Goal: Transaction & Acquisition: Purchase product/service

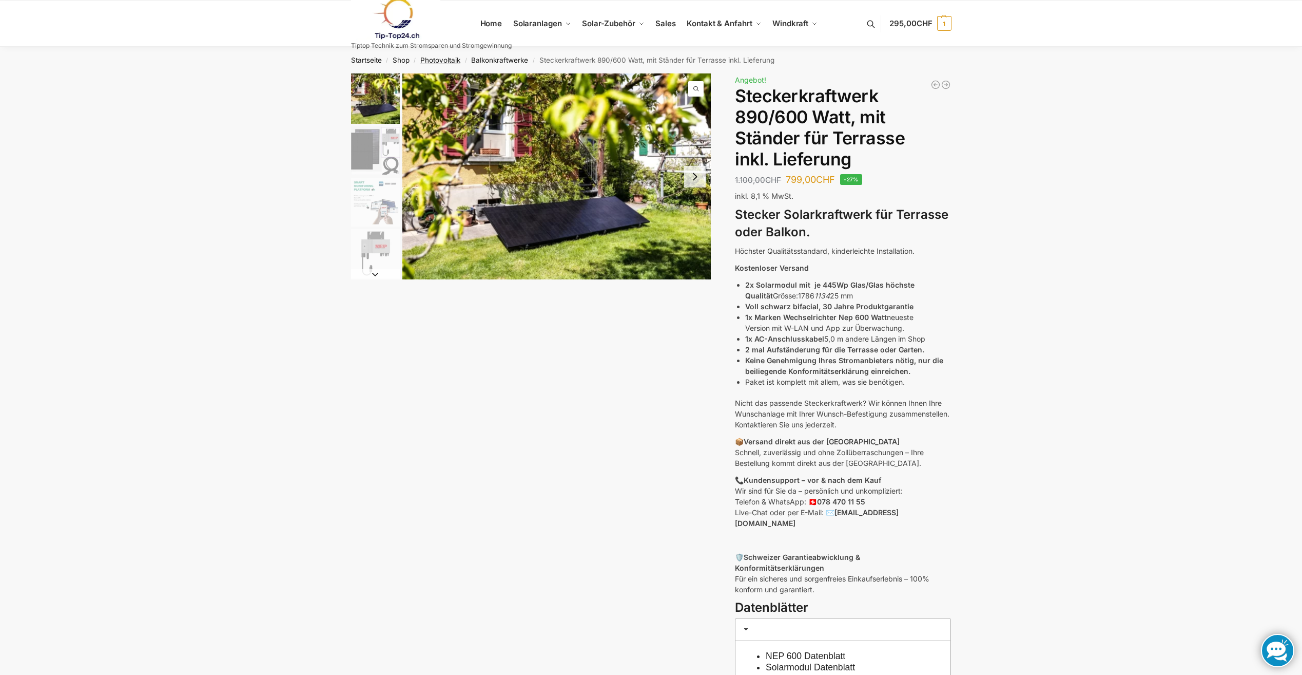
click at [441, 56] on link "Photovoltaik" at bounding box center [440, 60] width 40 height 8
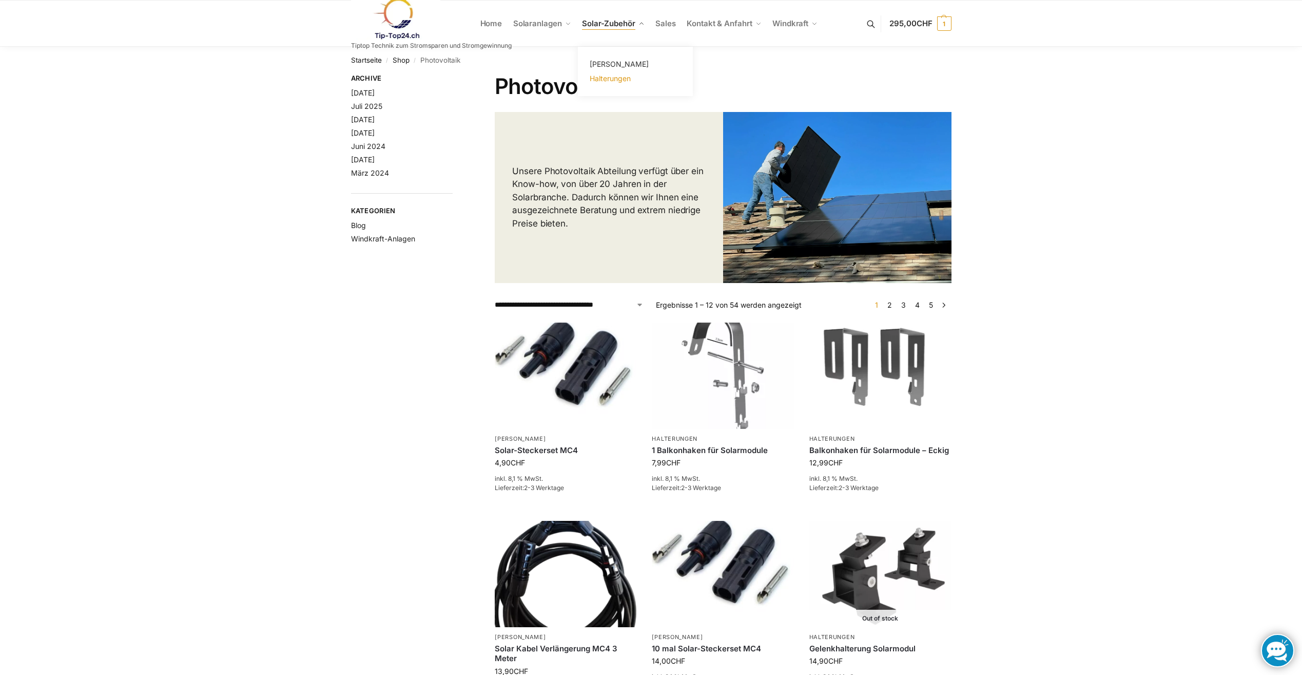
click at [617, 78] on span "Halterungen" at bounding box center [610, 78] width 41 height 9
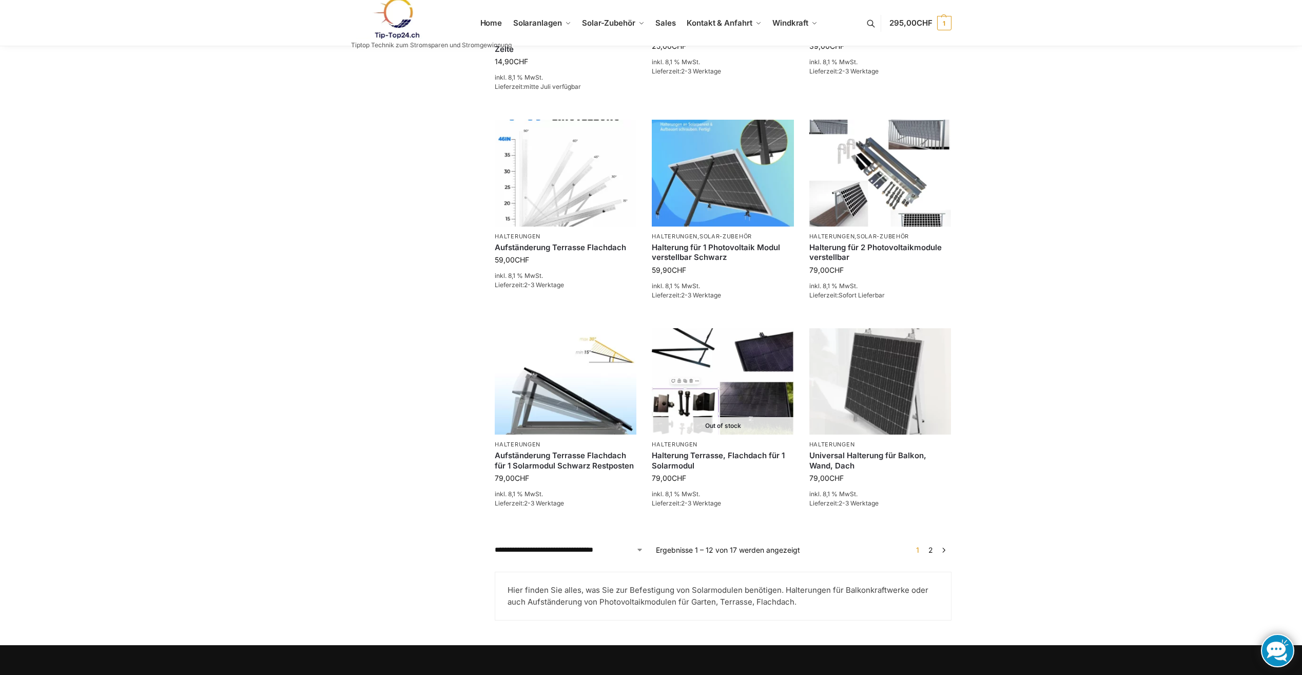
scroll to position [719, 0]
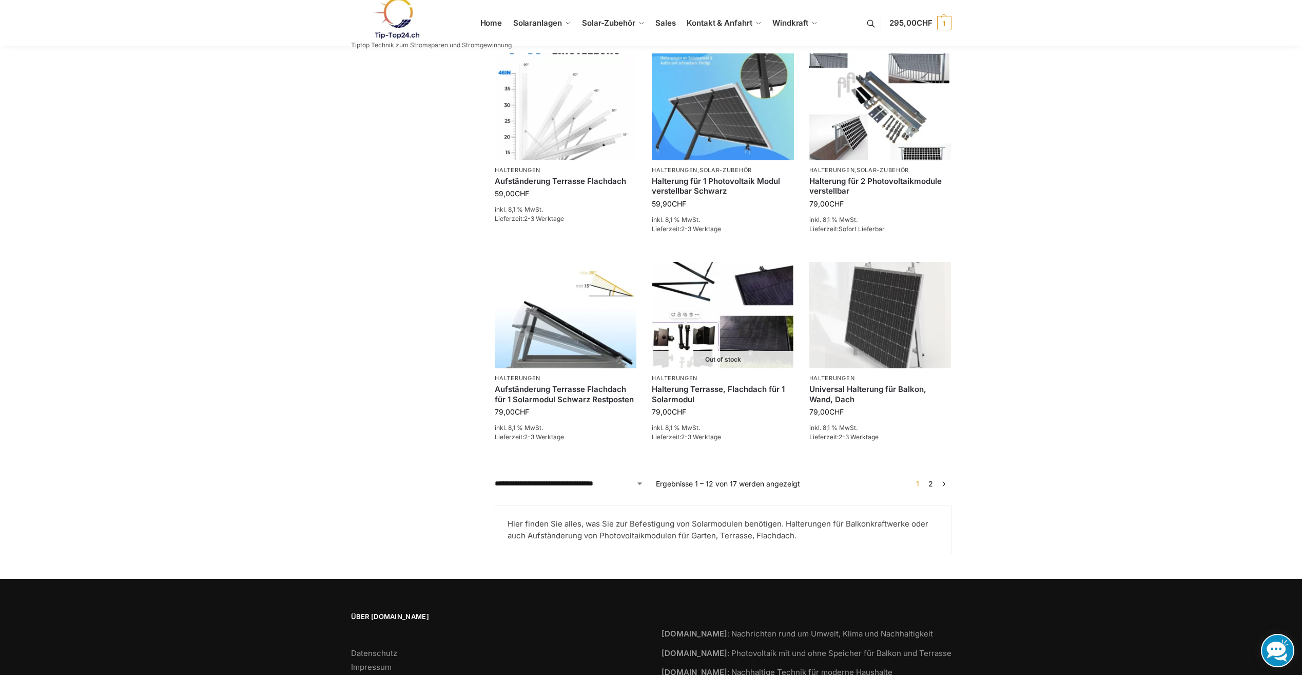
click at [933, 483] on link "2" at bounding box center [931, 483] width 10 height 9
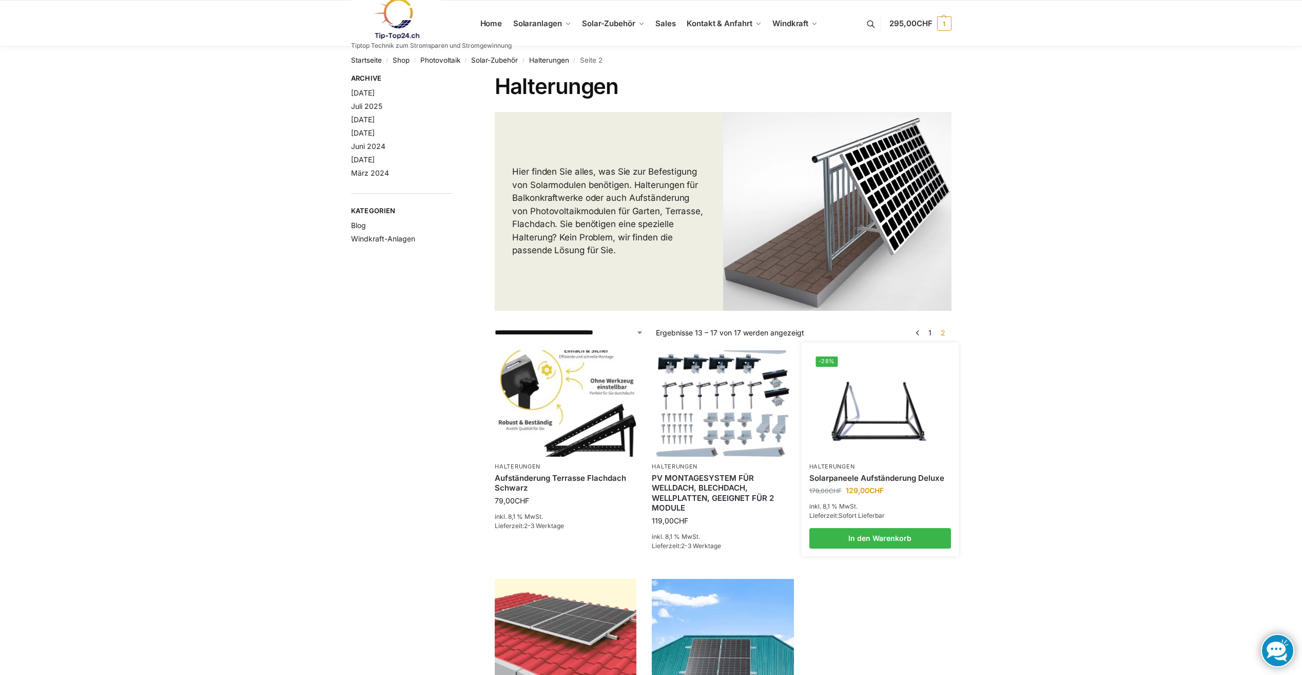
click at [876, 409] on img at bounding box center [880, 403] width 139 height 104
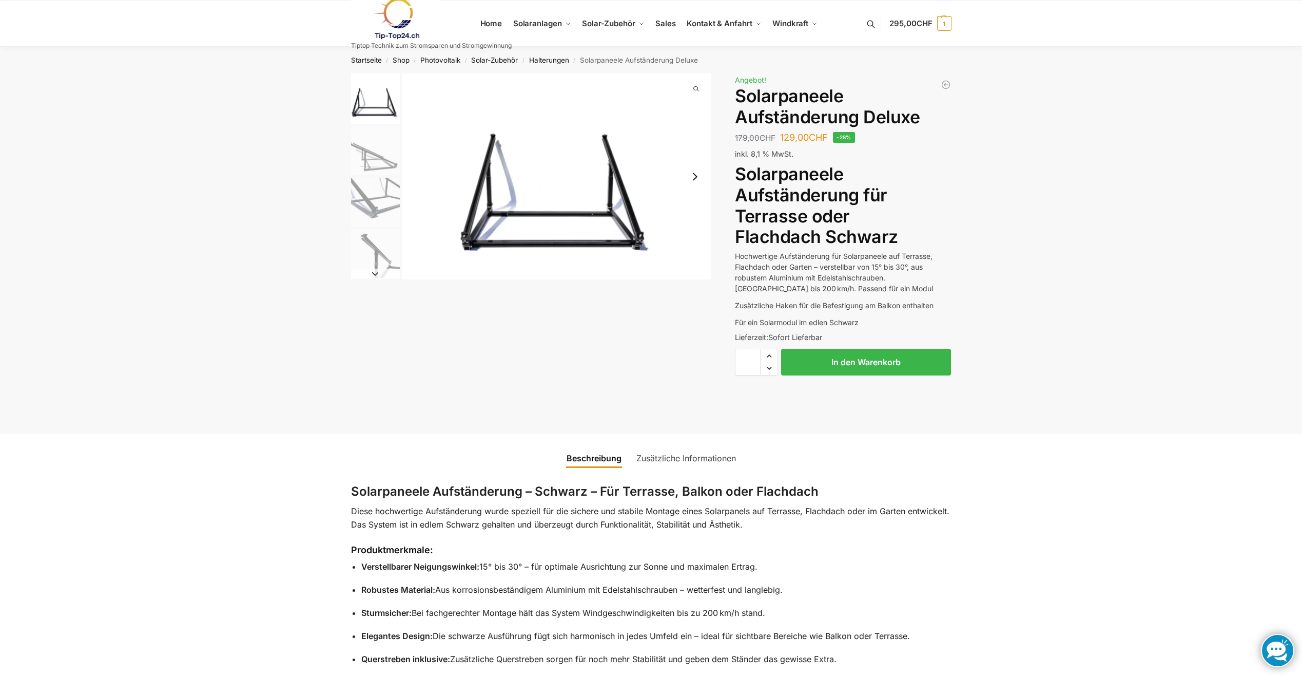
click at [619, 210] on img "1 / 4" at bounding box center [556, 176] width 309 height 206
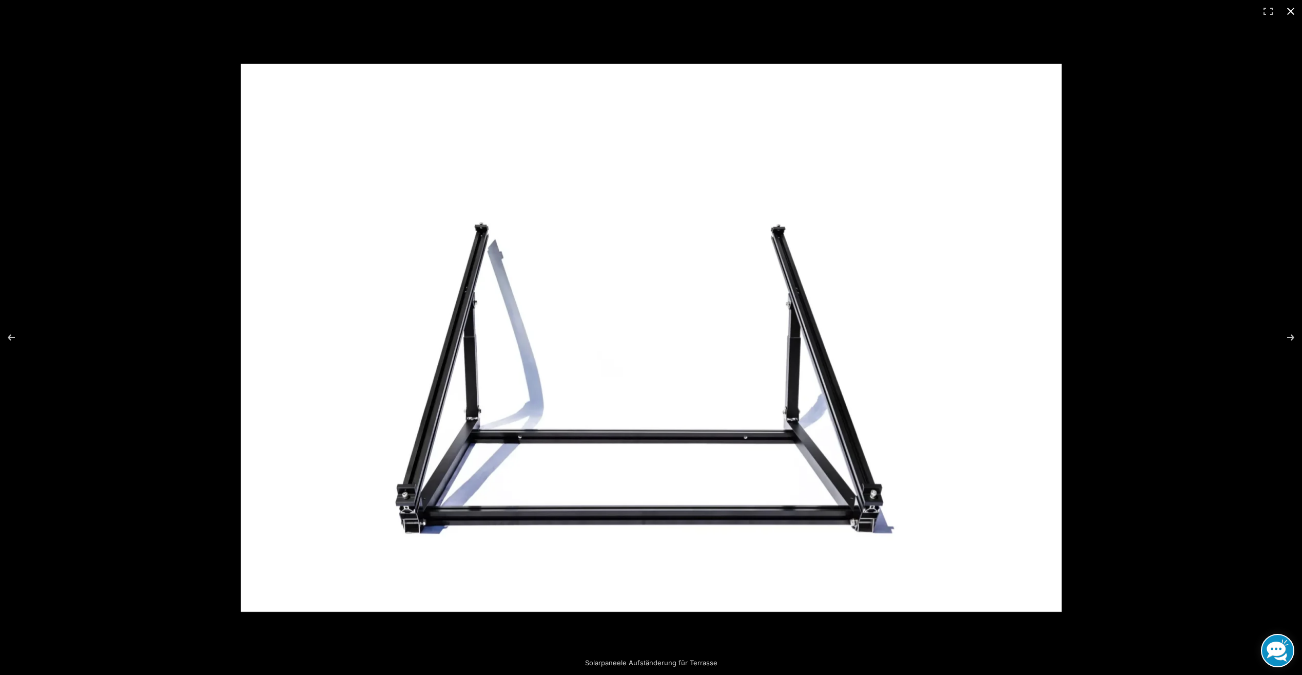
click at [1290, 12] on button "Close (Esc)" at bounding box center [1291, 11] width 23 height 23
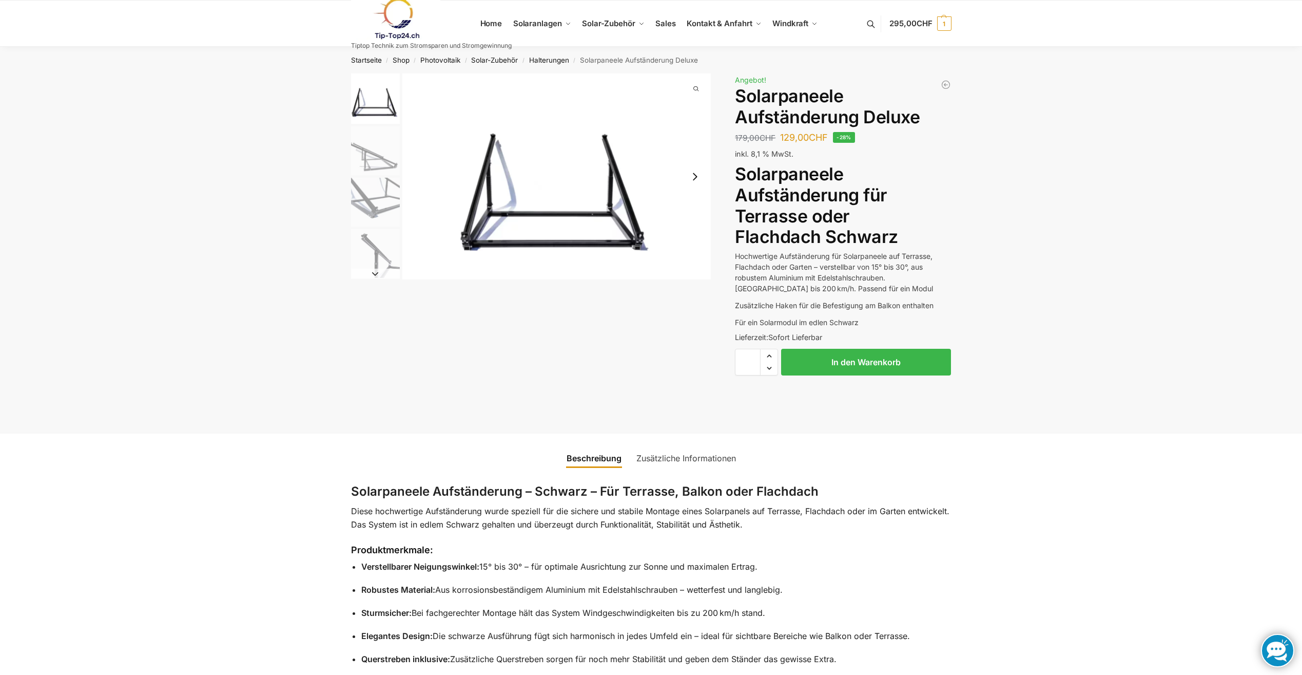
click at [771, 352] on span "Increase quantity" at bounding box center [769, 355] width 17 height 13
type input "*"
click at [844, 359] on button "In den Warenkorb" at bounding box center [866, 362] width 170 height 27
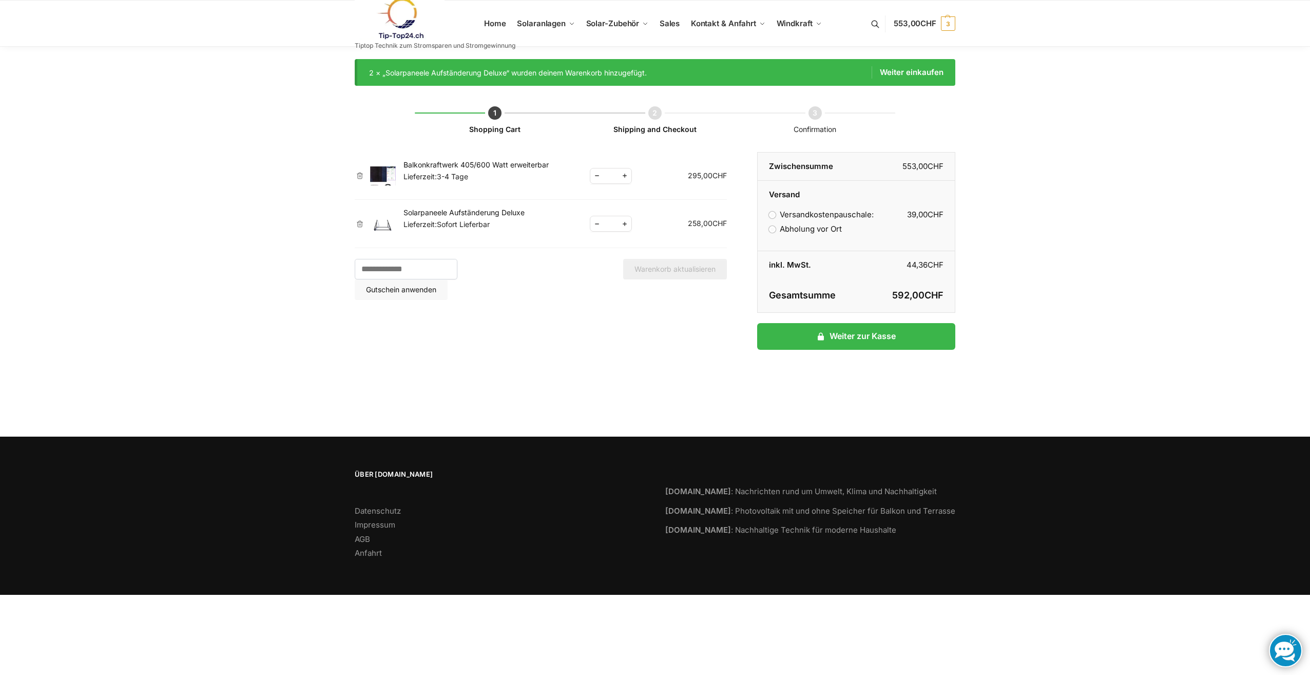
click at [355, 173] on link "×" at bounding box center [360, 175] width 10 height 7
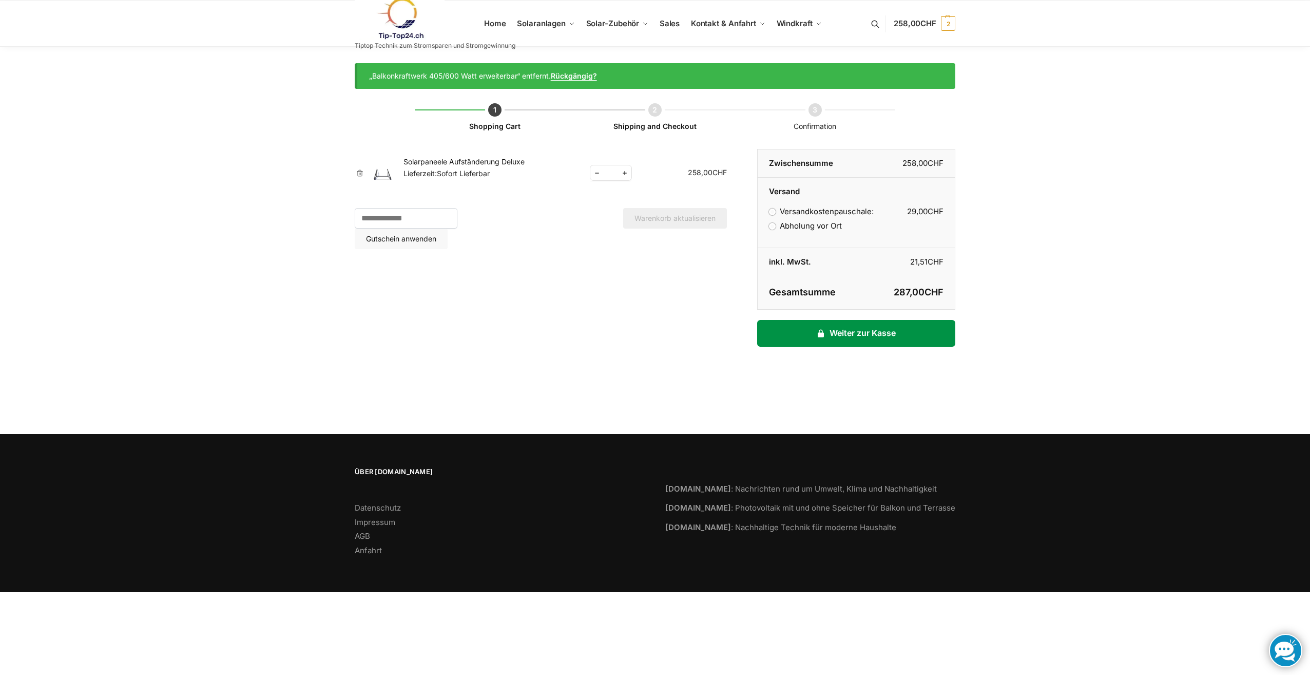
click link "Weiter zur Kasse"
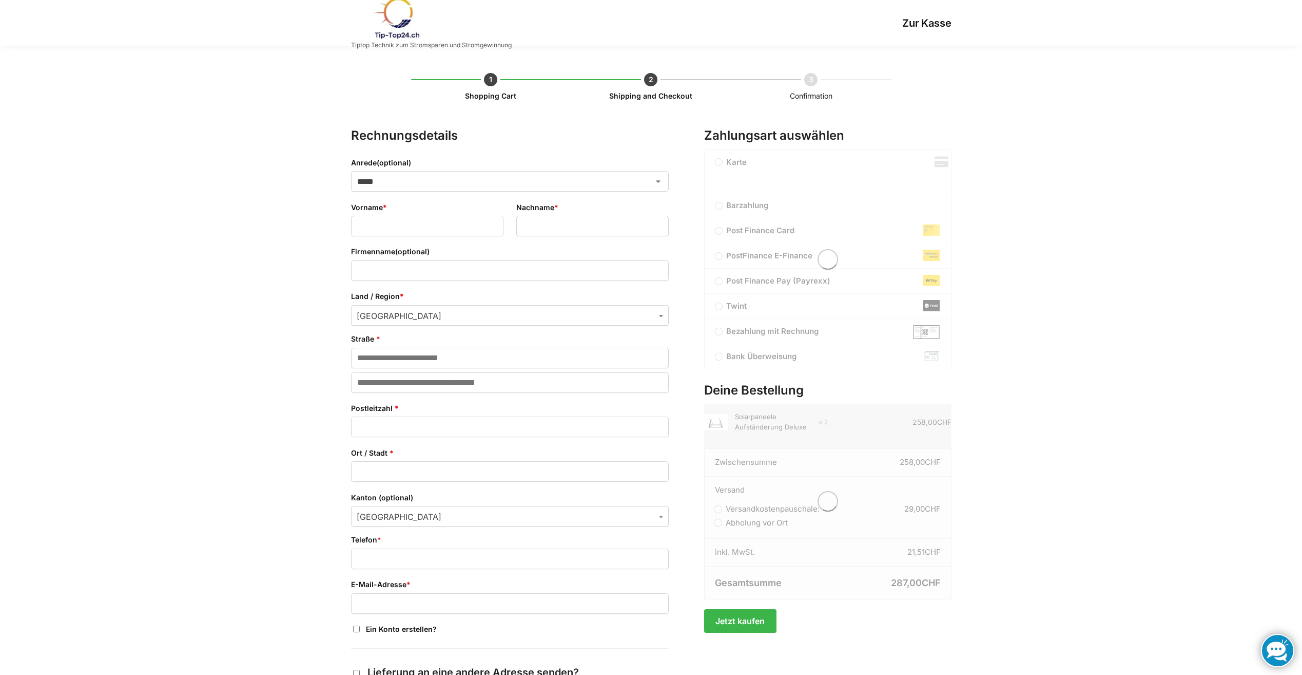
select select "**"
